Goal: Task Accomplishment & Management: Manage account settings

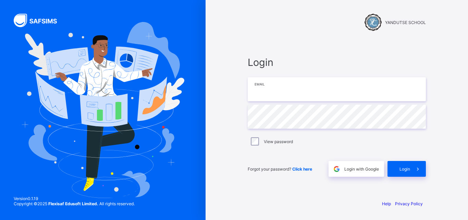
click at [290, 89] on input "email" at bounding box center [337, 89] width 178 height 24
type input "**********"
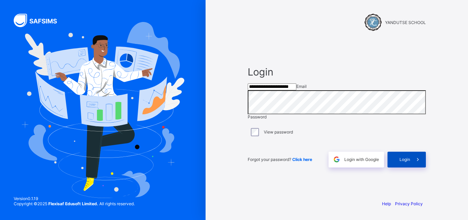
click at [399, 167] on div "Login" at bounding box center [407, 160] width 38 height 16
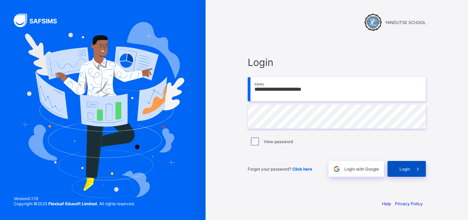
click at [404, 166] on span "Login" at bounding box center [405, 168] width 11 height 5
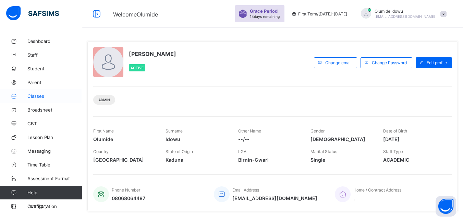
click at [32, 96] on span "Classes" at bounding box center [54, 95] width 55 height 5
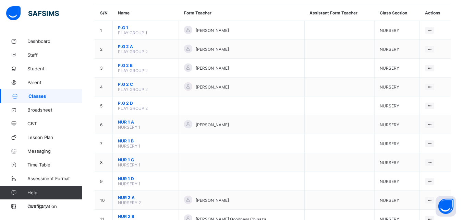
scroll to position [65, 0]
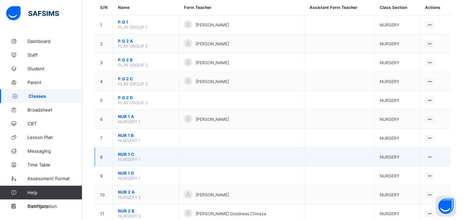
click at [126, 154] on span "NUR 1 C" at bounding box center [146, 154] width 56 height 5
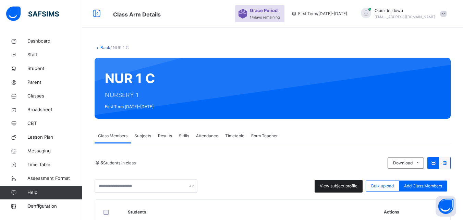
click at [344, 186] on span "View subject profile" at bounding box center [339, 186] width 38 height 6
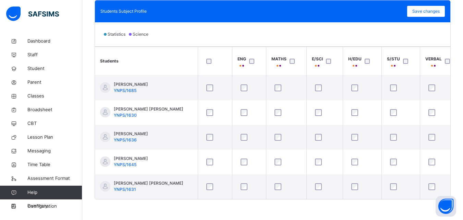
scroll to position [204, 0]
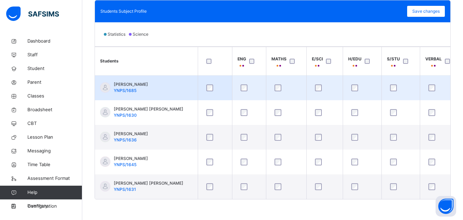
click at [214, 89] on div at bounding box center [215, 88] width 24 height 14
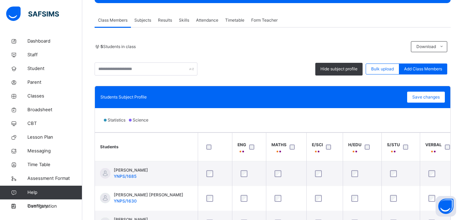
scroll to position [113, 0]
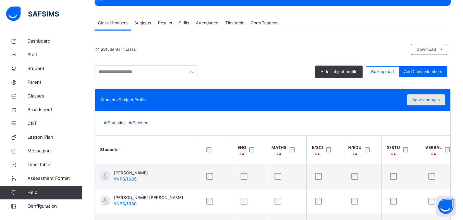
click at [423, 98] on span "Save changes" at bounding box center [426, 100] width 27 height 6
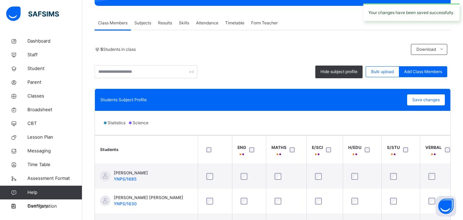
click at [272, 51] on div "5 Students in class" at bounding box center [251, 49] width 313 height 6
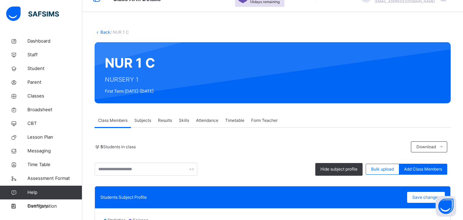
scroll to position [15, 0]
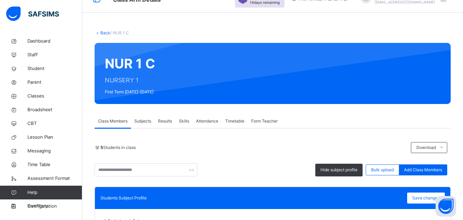
click at [101, 34] on link "Back" at bounding box center [105, 32] width 10 height 5
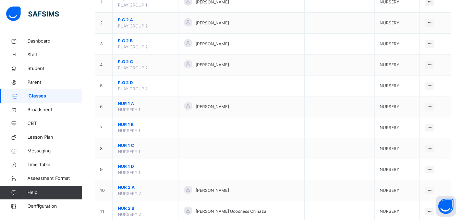
scroll to position [93, 0]
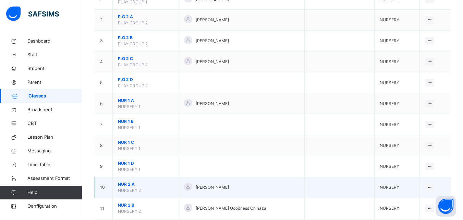
click at [129, 185] on span "NUR 2 A" at bounding box center [146, 184] width 56 height 6
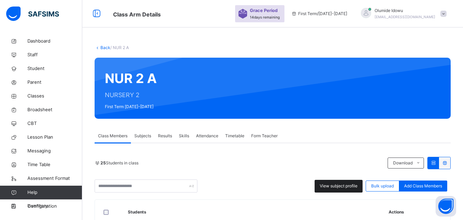
click at [341, 183] on span "View subject profile" at bounding box center [339, 186] width 38 height 6
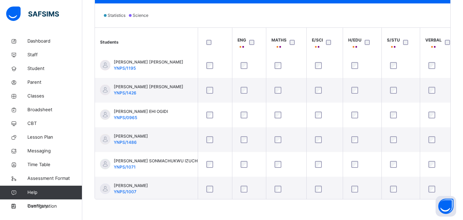
scroll to position [478, 0]
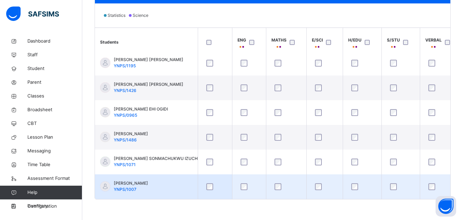
click at [209, 188] on div at bounding box center [215, 186] width 24 height 14
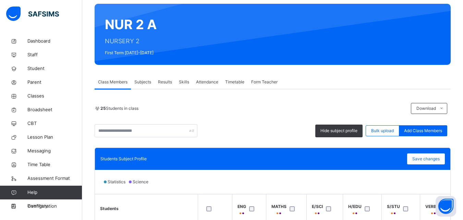
scroll to position [49, 0]
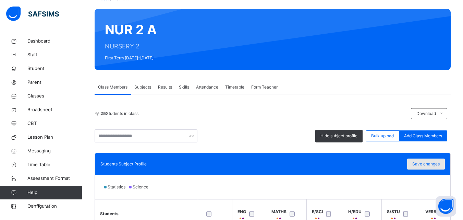
click at [427, 162] on span "Save changes" at bounding box center [426, 164] width 27 height 6
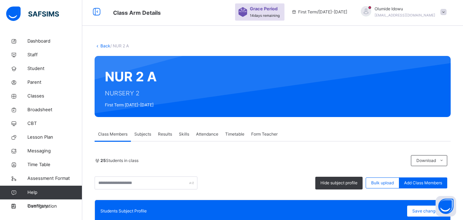
scroll to position [0, 0]
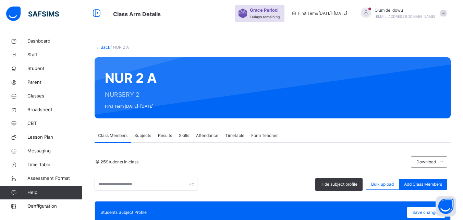
click at [102, 46] on link "Back" at bounding box center [105, 47] width 10 height 5
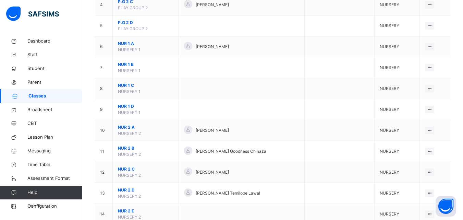
scroll to position [153, 0]
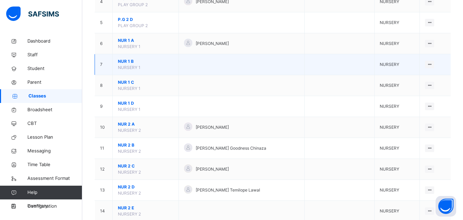
click at [127, 61] on span "NUR 1 B" at bounding box center [146, 61] width 56 height 6
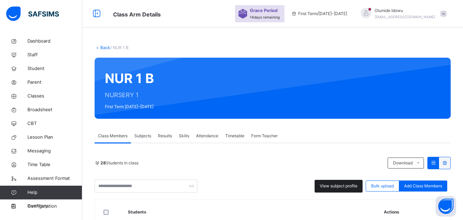
click at [331, 185] on span "View subject profile" at bounding box center [339, 186] width 38 height 6
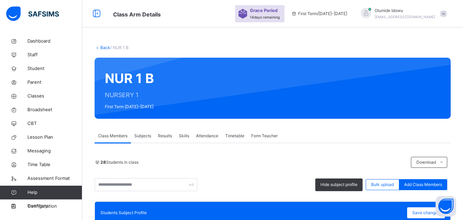
click at [104, 48] on link "Back" at bounding box center [105, 47] width 10 height 5
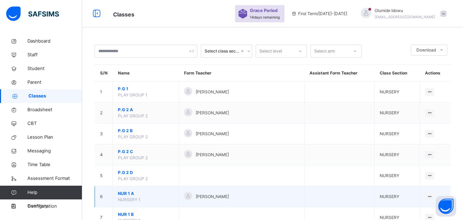
click at [128, 192] on span "NUR 1 A" at bounding box center [146, 193] width 56 height 6
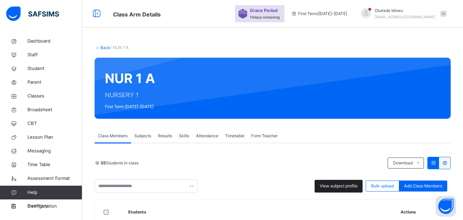
click at [342, 187] on span "View subject profile" at bounding box center [339, 186] width 38 height 6
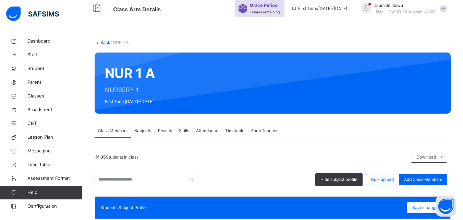
scroll to position [4, 0]
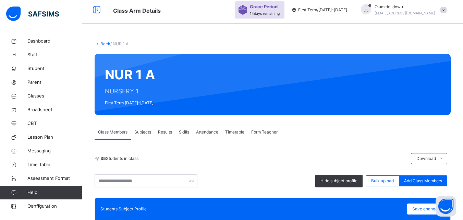
click at [105, 42] on link "Back" at bounding box center [105, 43] width 10 height 5
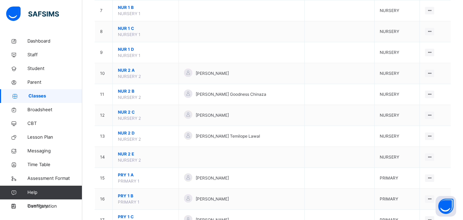
scroll to position [234, 0]
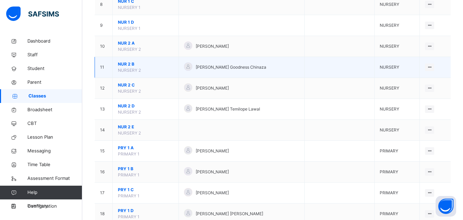
click at [127, 62] on span "NUR 2 B" at bounding box center [146, 64] width 56 height 6
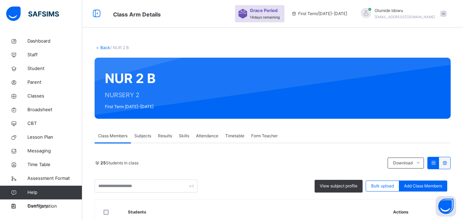
click at [224, 162] on div "25 Students in class" at bounding box center [240, 163] width 290 height 6
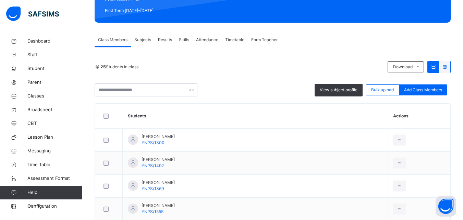
scroll to position [110, 0]
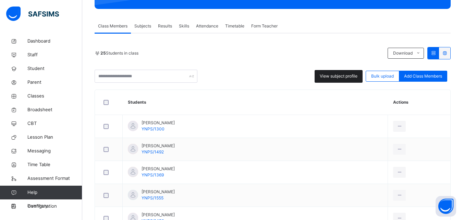
click at [335, 79] on span "View subject profile" at bounding box center [339, 76] width 38 height 6
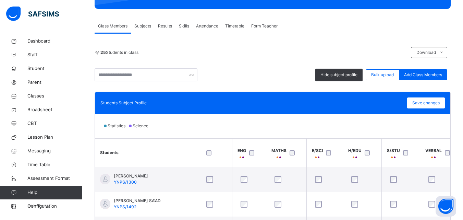
click at [200, 121] on div "Statistics Science" at bounding box center [273, 126] width 356 height 24
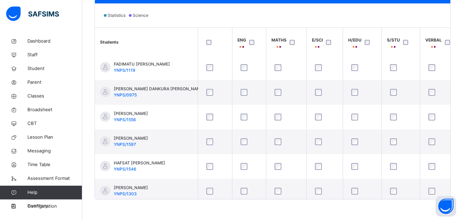
scroll to position [125, 0]
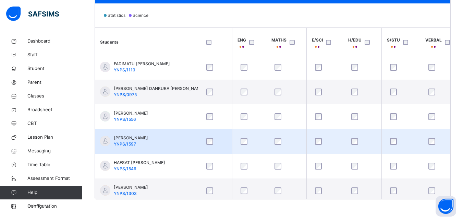
click at [208, 145] on div at bounding box center [215, 141] width 24 height 14
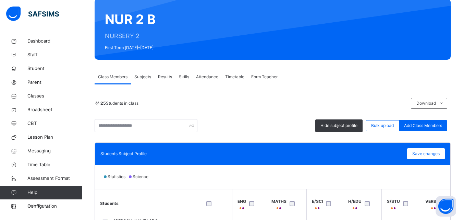
scroll to position [55, 0]
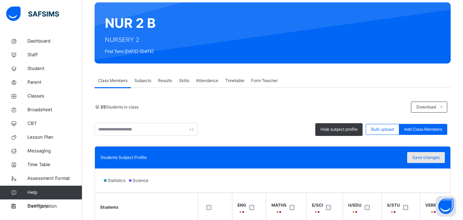
click at [428, 157] on span "Save changes" at bounding box center [426, 157] width 27 height 6
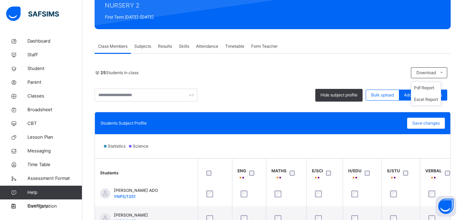
scroll to position [86, 0]
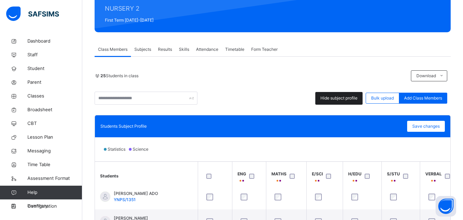
click at [342, 99] on span "Hide subject profile" at bounding box center [339, 98] width 37 height 6
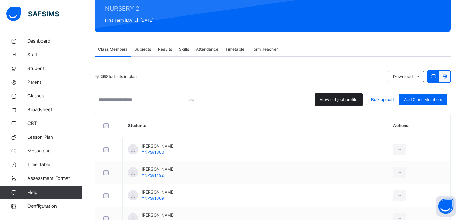
click at [342, 99] on span "View subject profile" at bounding box center [339, 99] width 38 height 6
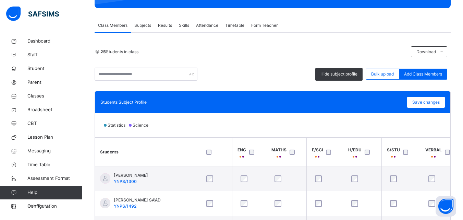
scroll to position [105, 0]
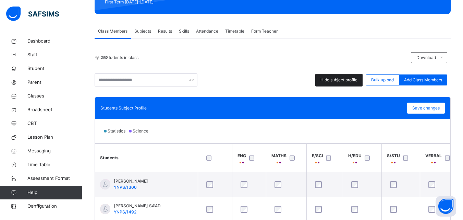
click at [335, 77] on span "Hide subject profile" at bounding box center [339, 80] width 37 height 6
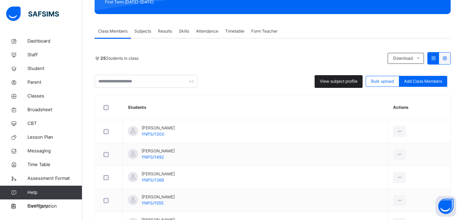
click at [336, 81] on span "View subject profile" at bounding box center [339, 81] width 38 height 6
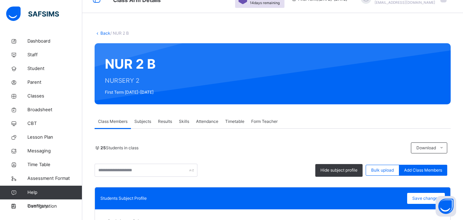
scroll to position [13, 0]
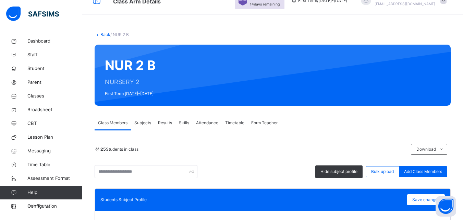
click at [101, 34] on link "Back" at bounding box center [105, 34] width 10 height 5
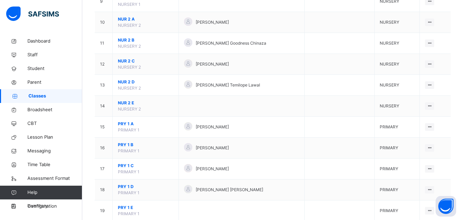
scroll to position [276, 0]
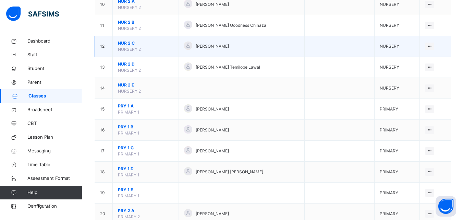
click at [122, 43] on span "NUR 2 C" at bounding box center [146, 43] width 56 height 6
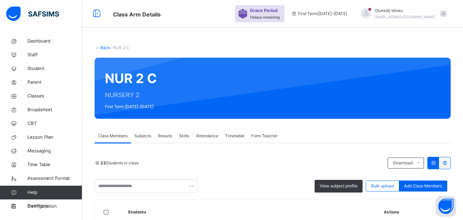
scroll to position [133, 0]
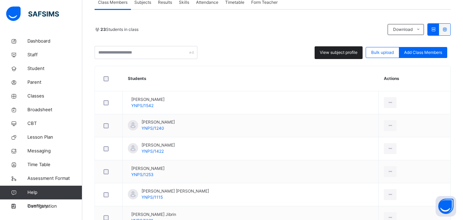
click at [331, 52] on span "View subject profile" at bounding box center [339, 52] width 38 height 6
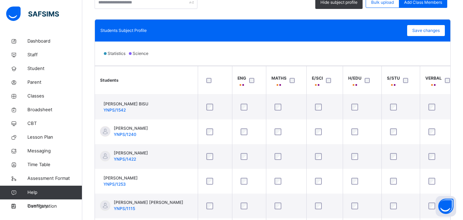
scroll to position [220, 0]
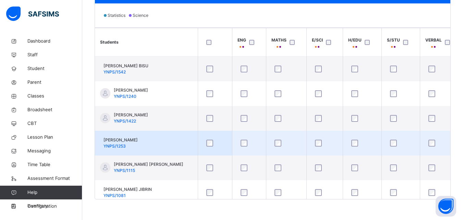
click at [209, 149] on div at bounding box center [215, 143] width 24 height 14
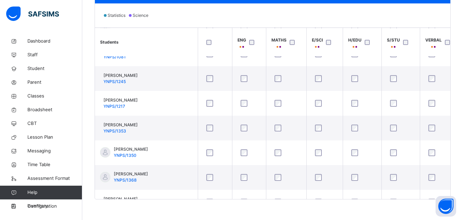
scroll to position [140, 0]
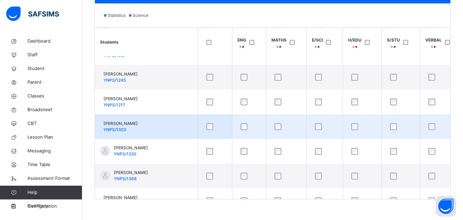
click at [209, 131] on div at bounding box center [215, 126] width 24 height 14
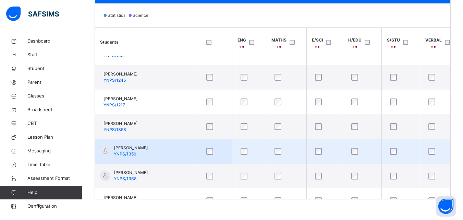
click at [207, 155] on div at bounding box center [215, 151] width 24 height 14
click at [211, 147] on div at bounding box center [215, 151] width 24 height 14
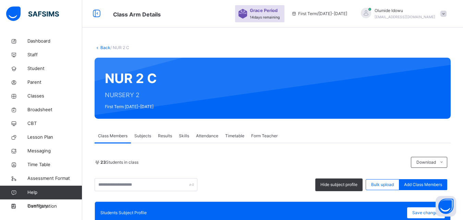
scroll to position [64, 0]
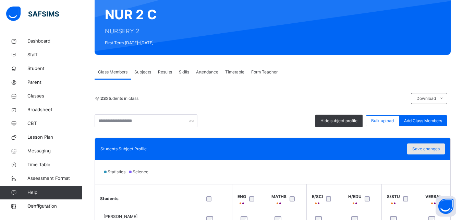
click at [430, 147] on span "Save changes" at bounding box center [426, 149] width 27 height 6
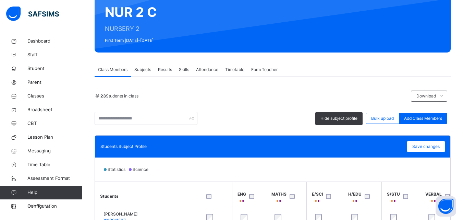
scroll to position [52, 0]
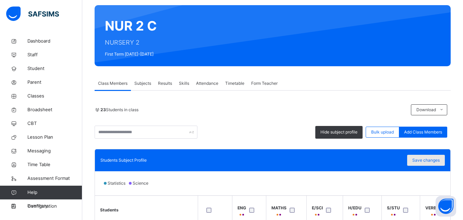
click at [436, 162] on span "Save changes" at bounding box center [426, 160] width 27 height 6
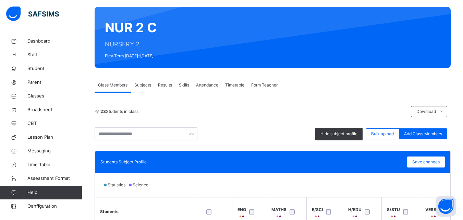
scroll to position [0, 0]
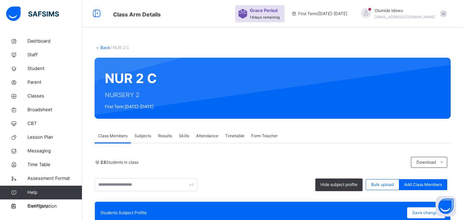
click at [106, 47] on link "Back" at bounding box center [105, 47] width 10 height 5
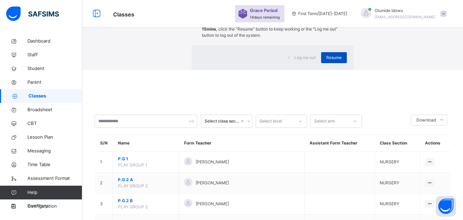
click at [326, 61] on span "Resume" at bounding box center [333, 58] width 15 height 6
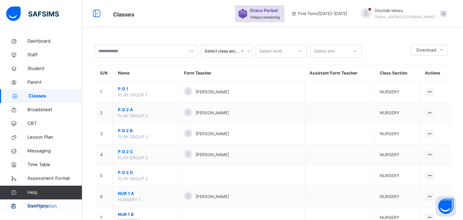
click at [44, 205] on span "Configuration" at bounding box center [54, 206] width 55 height 7
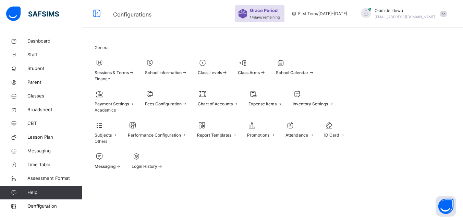
click at [270, 138] on span "Promotions" at bounding box center [258, 134] width 22 height 5
